Goal: Navigation & Orientation: Understand site structure

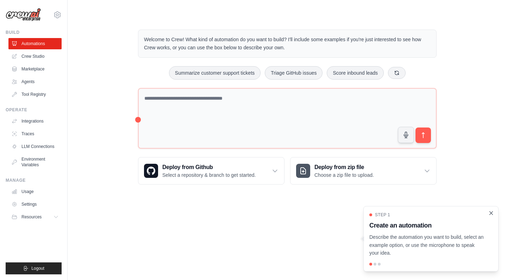
click at [491, 215] on icon "Close walkthrough" at bounding box center [491, 213] width 6 height 6
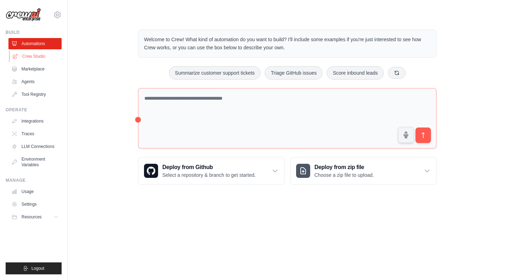
click at [33, 54] on link "Crew Studio" at bounding box center [35, 56] width 53 height 11
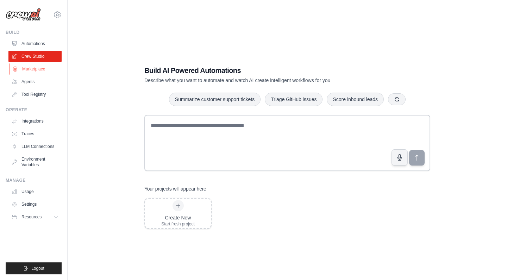
click at [36, 68] on link "Marketplace" at bounding box center [35, 68] width 53 height 11
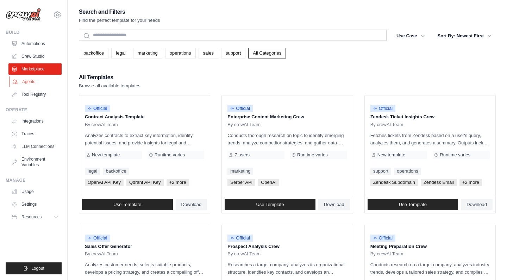
click at [34, 77] on link "Agents" at bounding box center [35, 81] width 53 height 11
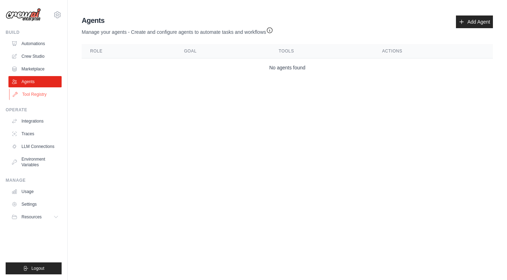
click at [34, 89] on link "Tool Registry" at bounding box center [35, 94] width 53 height 11
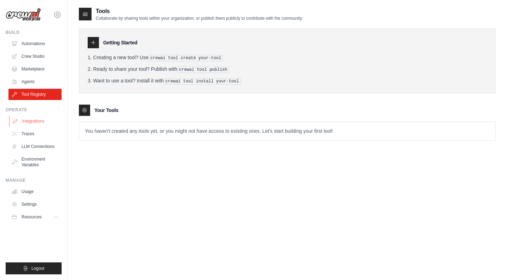
click at [29, 118] on link "Integrations" at bounding box center [35, 120] width 53 height 11
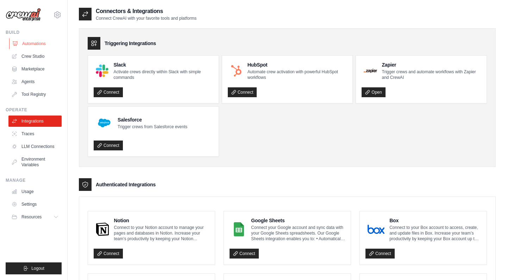
click at [32, 45] on link "Automations" at bounding box center [35, 43] width 53 height 11
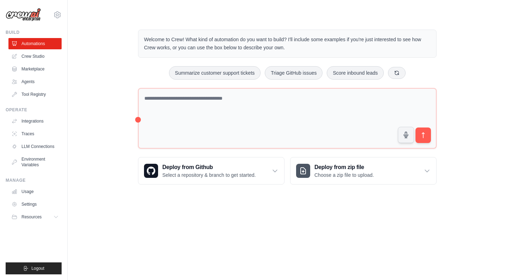
click at [36, 15] on img at bounding box center [23, 14] width 35 height 13
click at [31, 16] on img at bounding box center [23, 14] width 35 height 13
click at [50, 215] on button "Resources" at bounding box center [35, 216] width 53 height 11
click at [30, 206] on link "Settings" at bounding box center [35, 203] width 53 height 11
